Goal: Transaction & Acquisition: Purchase product/service

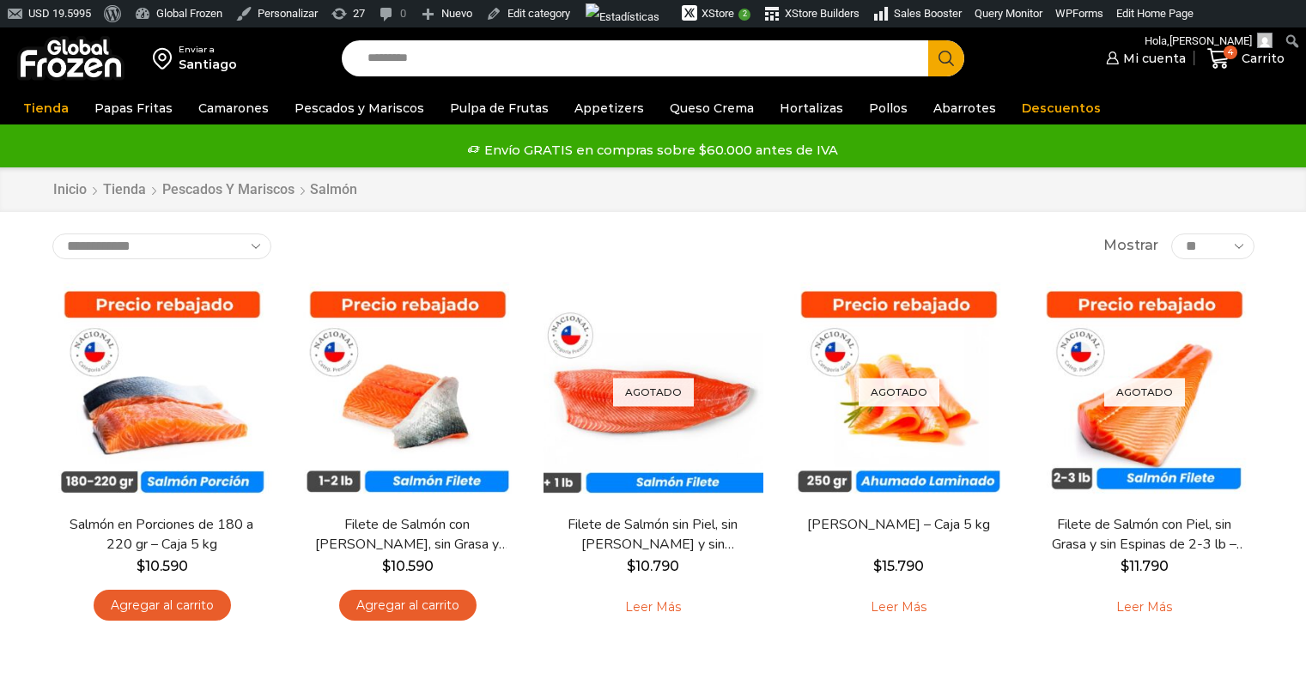
click at [443, 58] on input "Search input" at bounding box center [640, 58] width 562 height 36
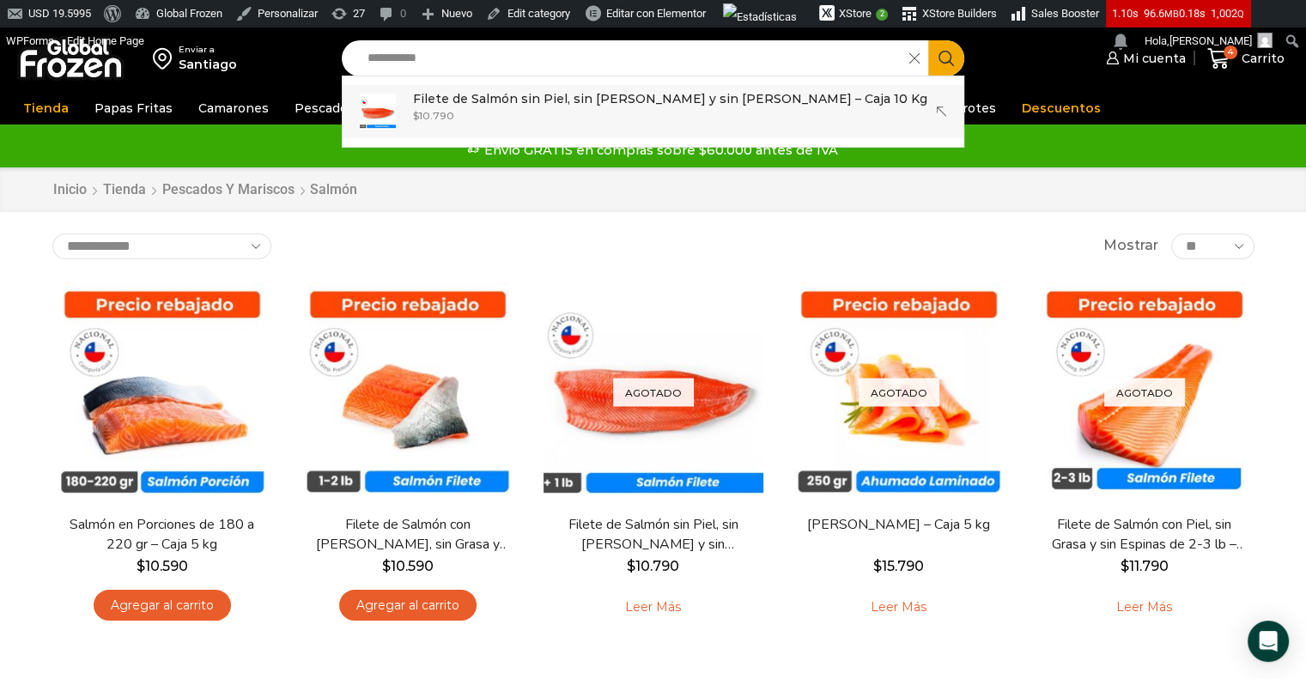
click at [540, 109] on div "$ 10.790" at bounding box center [670, 115] width 514 height 15
type input "**********"
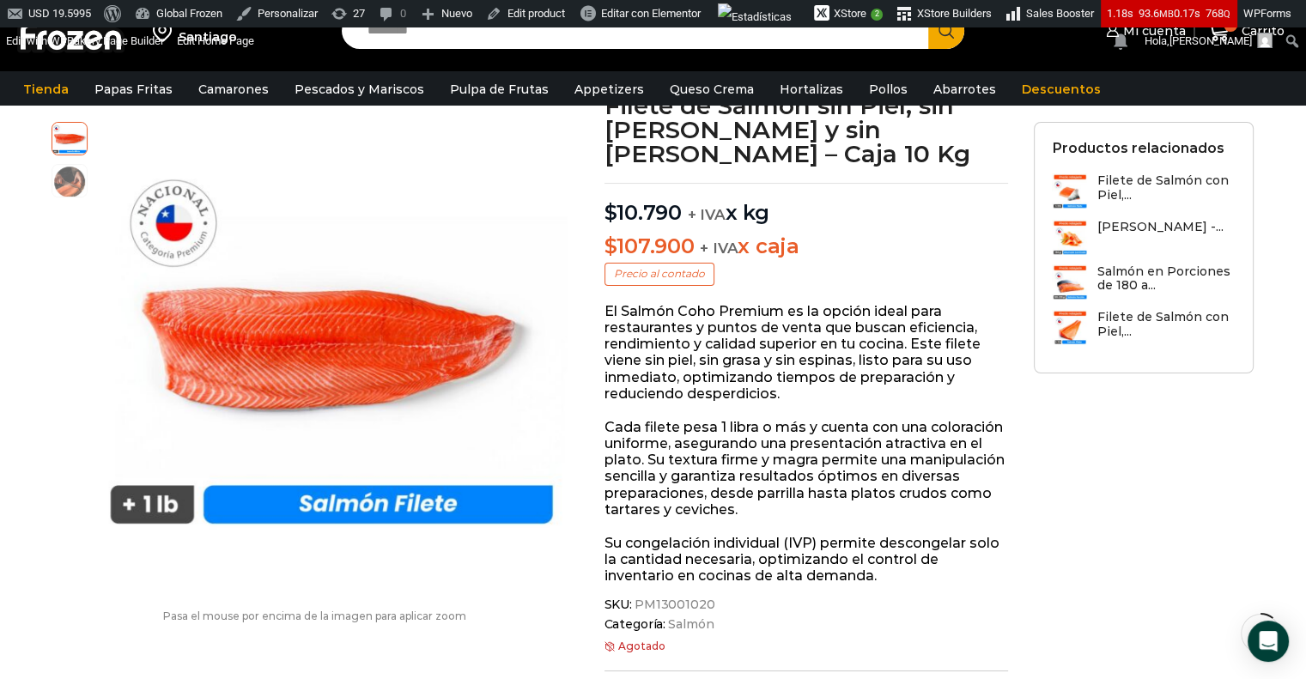
scroll to position [125, 0]
